Goal: Obtain resource: Obtain resource

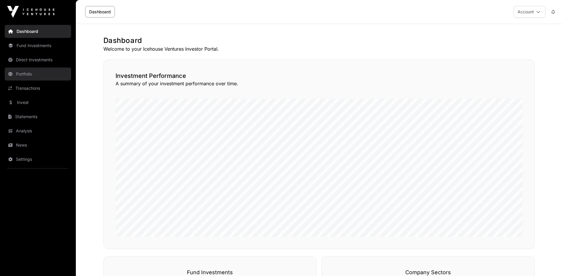
click at [31, 76] on link "Portfolio" at bounding box center [38, 74] width 66 height 13
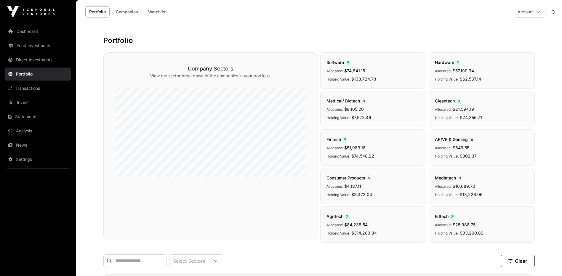
scroll to position [59, 0]
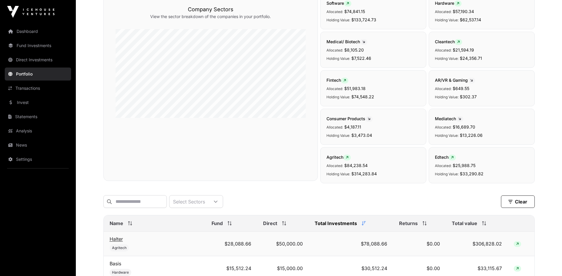
click at [117, 241] on link "Halter" at bounding box center [116, 239] width 13 height 6
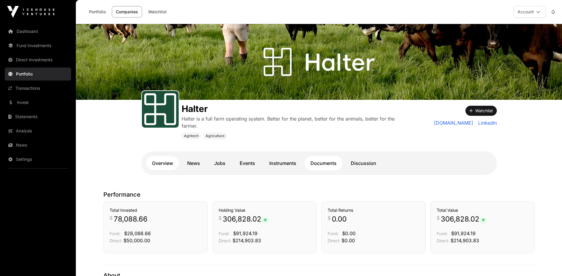
click at [319, 163] on link "Documents" at bounding box center [324, 163] width 38 height 14
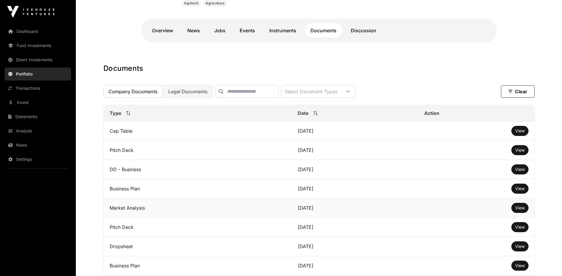
scroll to position [117, 0]
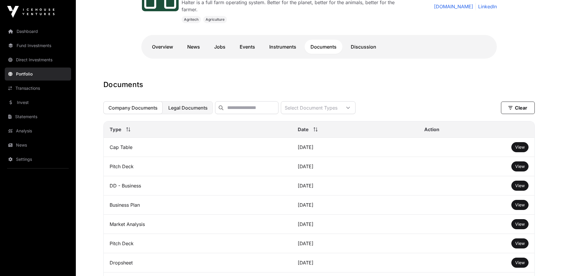
click at [196, 110] on span "Legal Documents" at bounding box center [187, 108] width 39 height 6
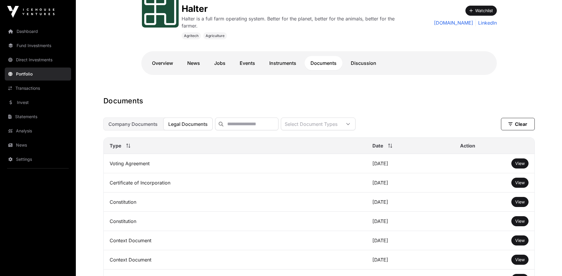
scroll to position [0, 0]
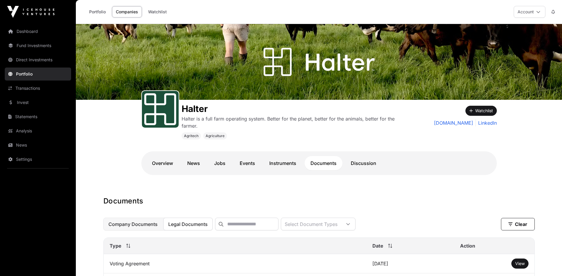
click at [158, 229] on button "Company Documents" at bounding box center [132, 224] width 59 height 13
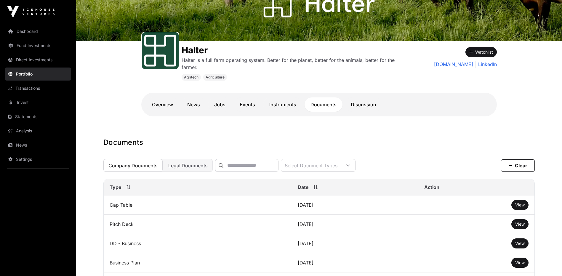
scroll to position [59, 0]
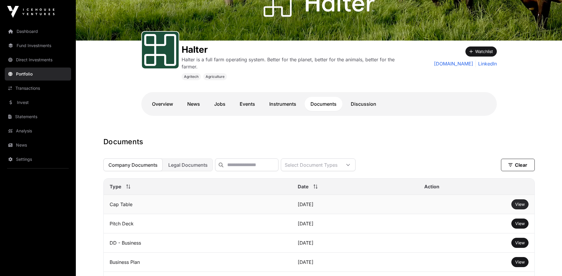
click at [521, 207] on span "View" at bounding box center [520, 204] width 9 height 5
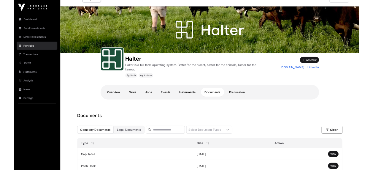
scroll to position [0, 0]
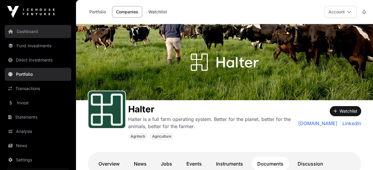
click at [47, 27] on link "Dashboard" at bounding box center [38, 31] width 66 height 13
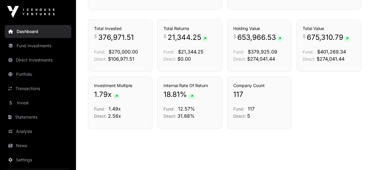
scroll to position [334, 0]
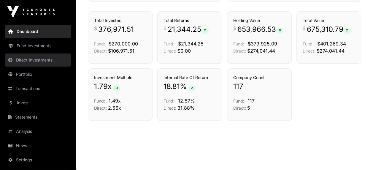
click at [24, 63] on link "Direct Investments" at bounding box center [38, 59] width 66 height 13
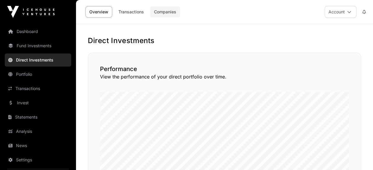
click at [166, 14] on link "Companies" at bounding box center [165, 11] width 30 height 11
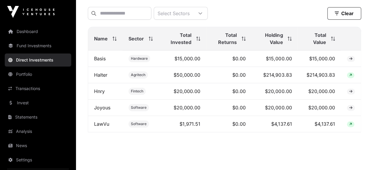
scroll to position [208, 0]
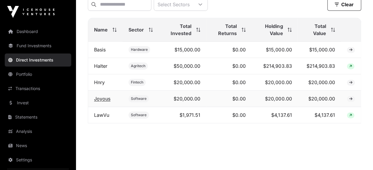
click at [101, 100] on link "Joyous" at bounding box center [102, 98] width 16 height 6
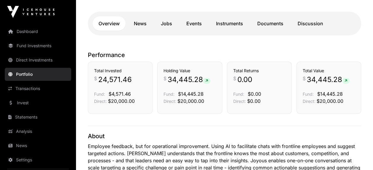
scroll to position [74, 0]
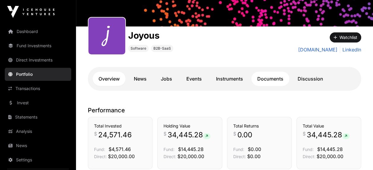
click at [273, 79] on link "Documents" at bounding box center [270, 78] width 38 height 14
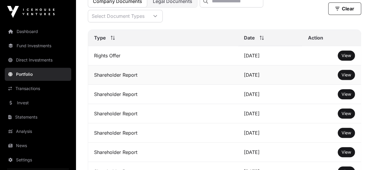
scroll to position [222, 0]
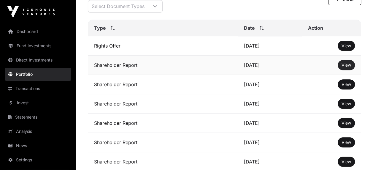
click at [347, 67] on span "View" at bounding box center [345, 64] width 9 height 5
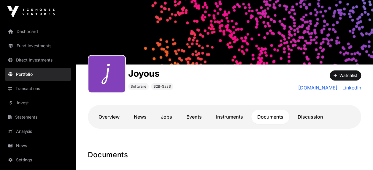
scroll to position [0, 0]
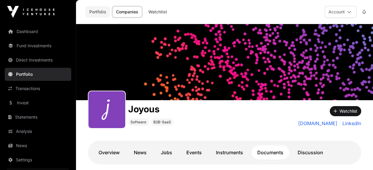
click at [101, 10] on link "Portfolio" at bounding box center [97, 11] width 24 height 11
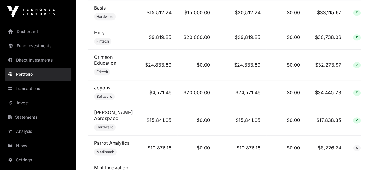
scroll to position [326, 0]
